Goal: Information Seeking & Learning: Learn about a topic

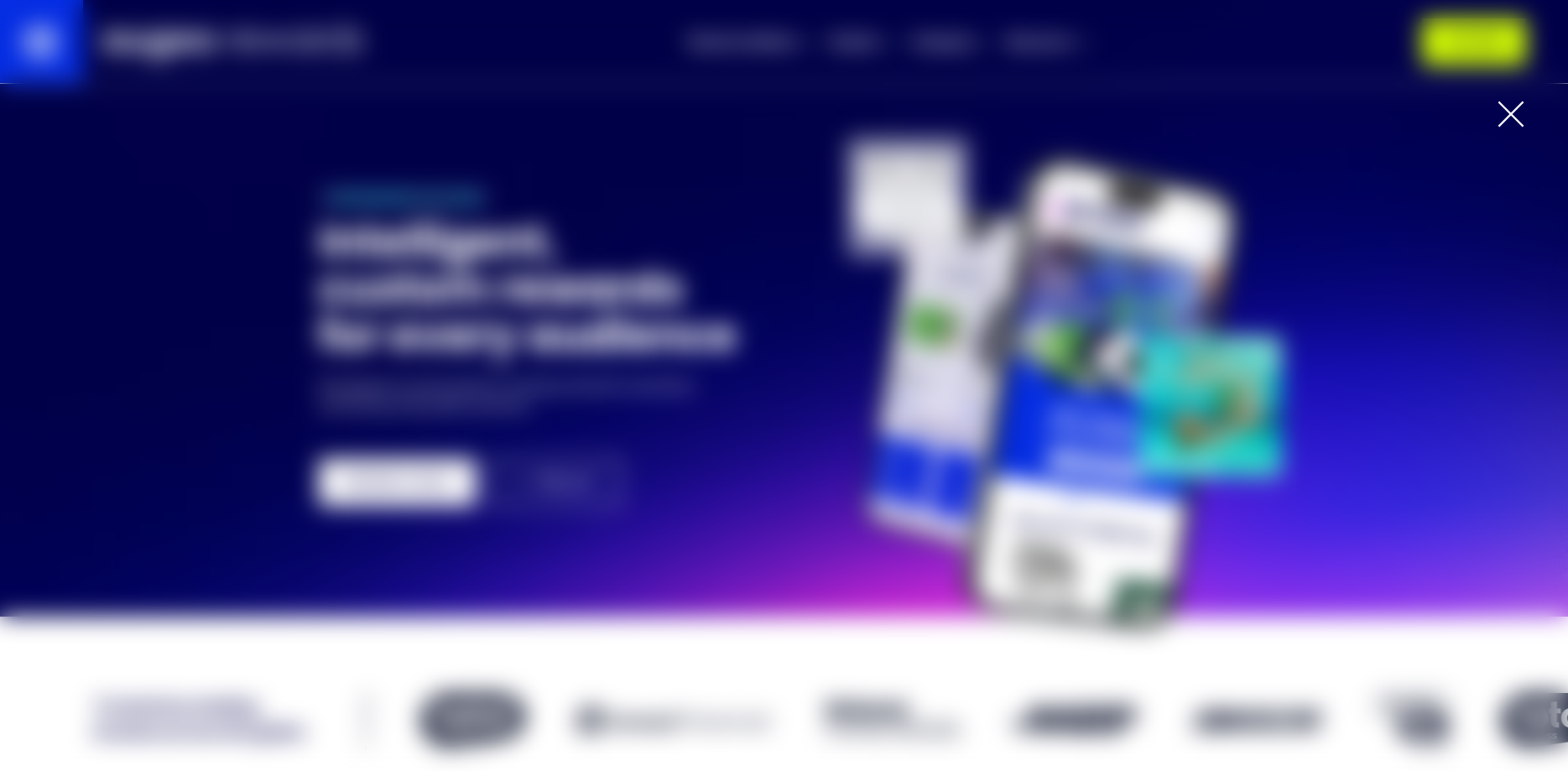
scroll to position [86, 0]
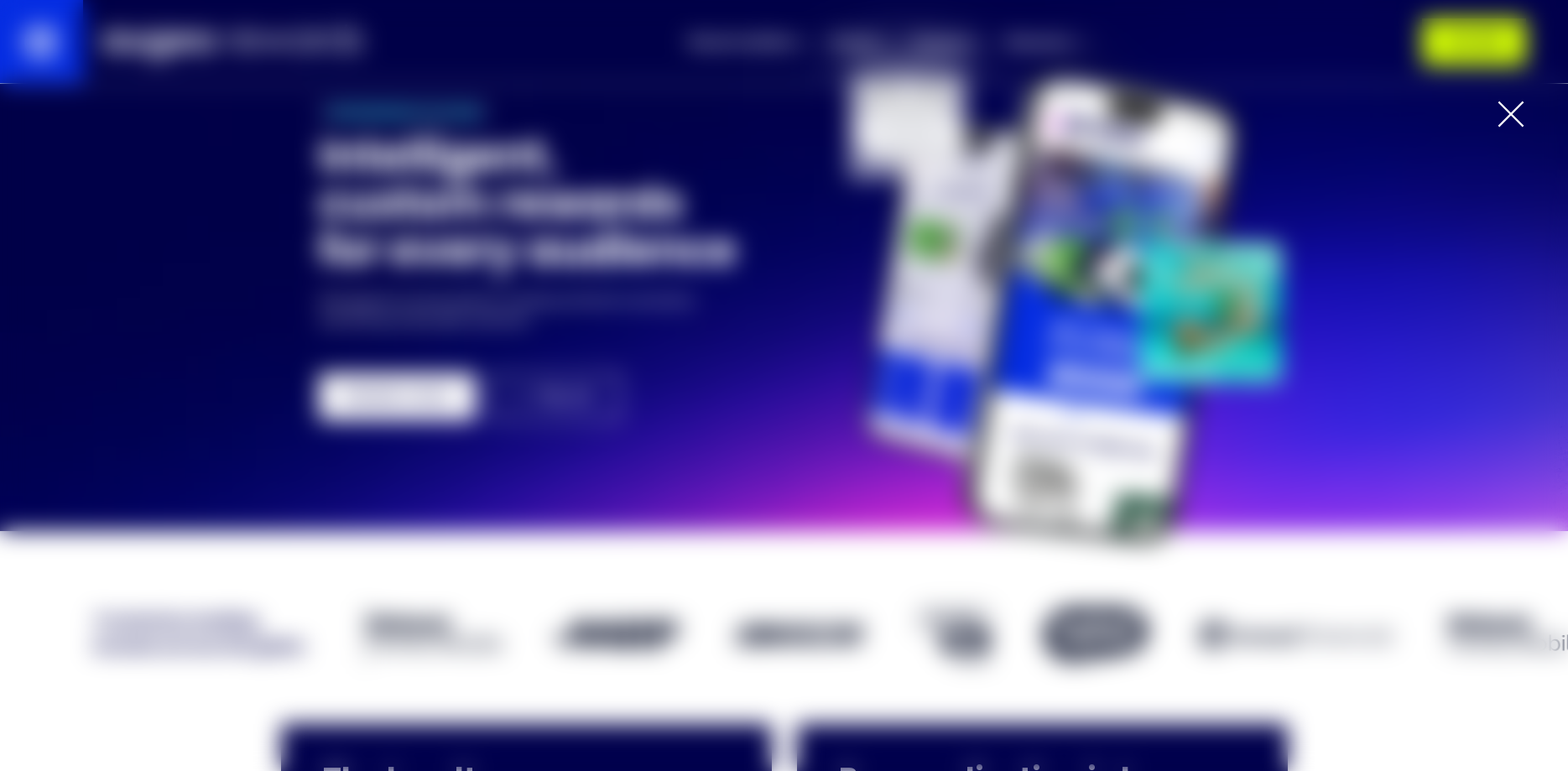
click at [1504, 122] on div at bounding box center [1510, 114] width 27 height 27
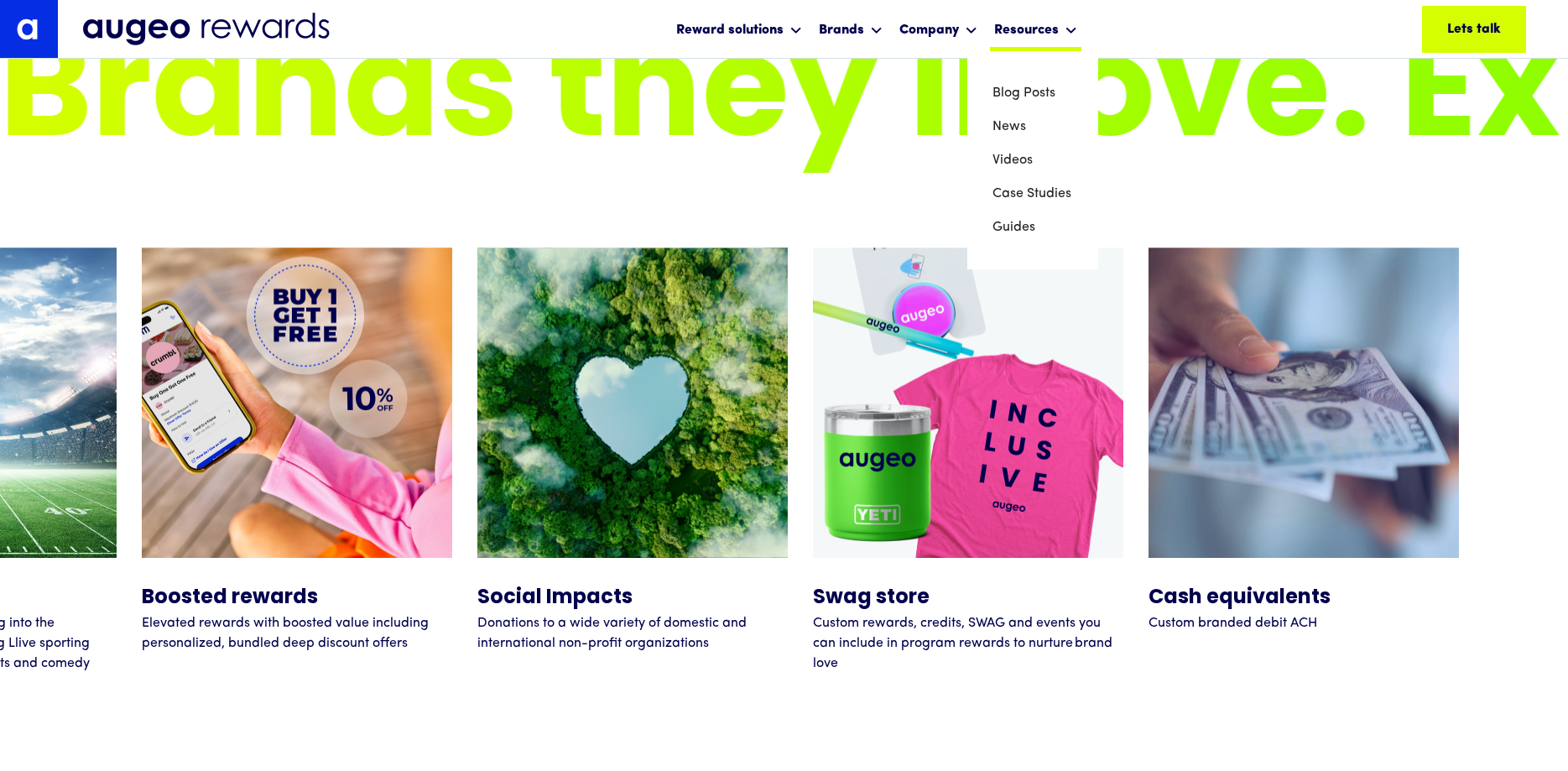
scroll to position [6597, 0]
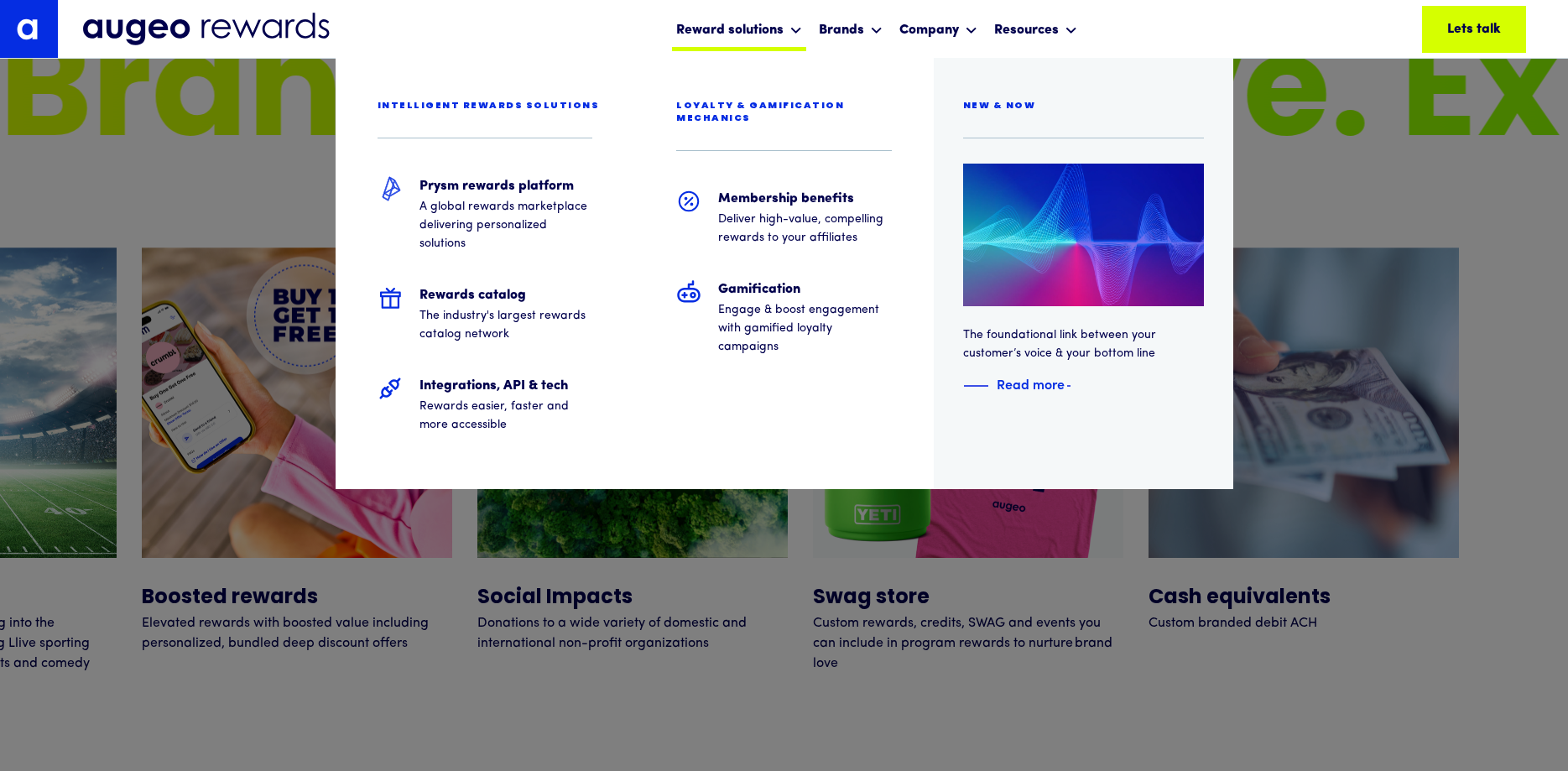
click at [748, 19] on div "Reward solutions" at bounding box center [739, 29] width 135 height 45
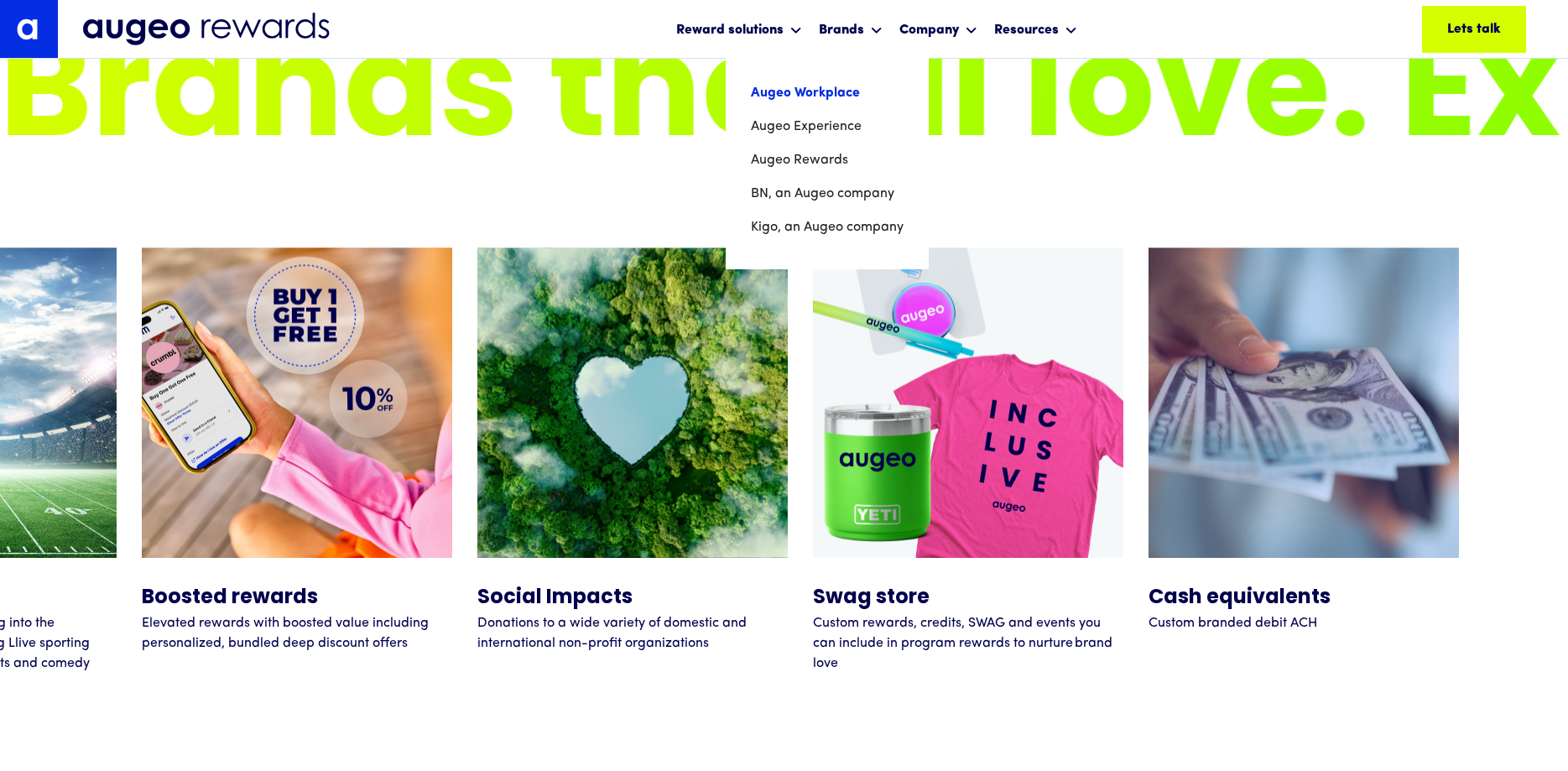
click at [844, 94] on link "Augeo Workplace" at bounding box center [826, 93] width 152 height 34
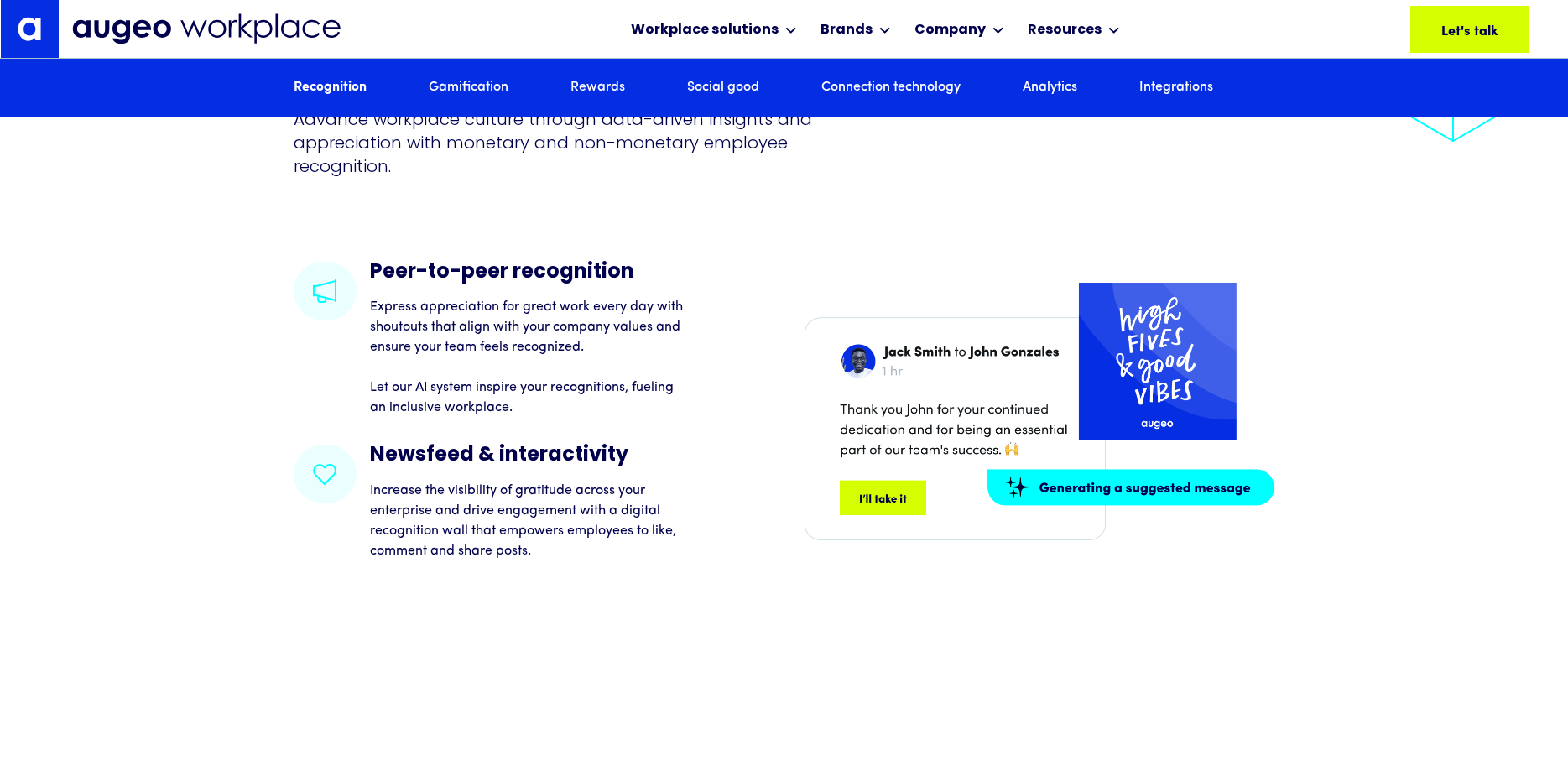
scroll to position [2621, 0]
